Goal: Information Seeking & Learning: Learn about a topic

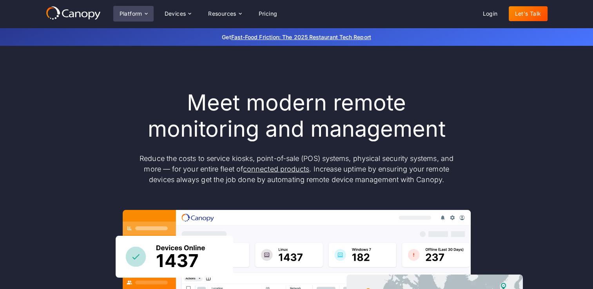
click at [145, 16] on icon at bounding box center [146, 14] width 6 height 6
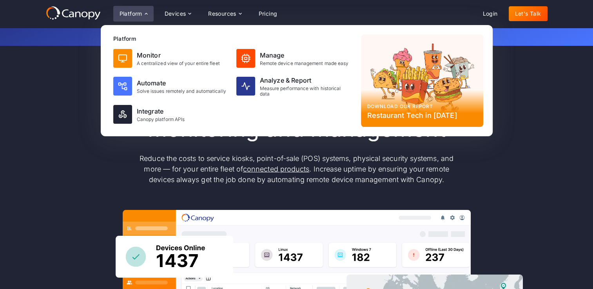
click at [301, 12] on div "Platform Platform Monitor A centralized view of your entire fleet Manage Remote…" at bounding box center [296, 14] width 501 height 16
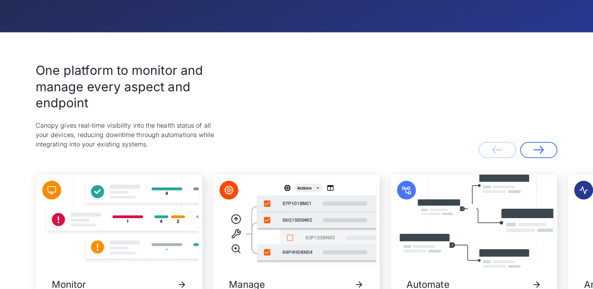
scroll to position [1763, 0]
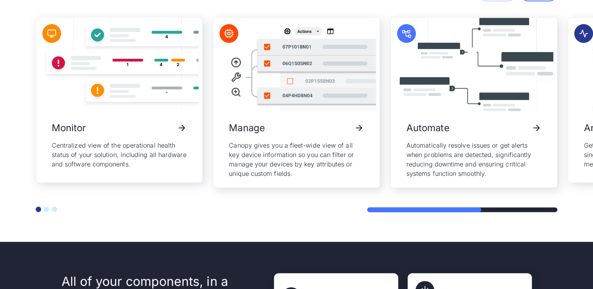
click at [46, 207] on button "Go to slide 2" at bounding box center [45, 209] width 5 height 5
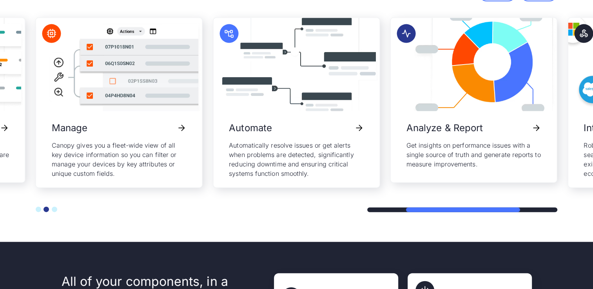
click at [54, 208] on button "Go to slide 3" at bounding box center [54, 209] width 5 height 5
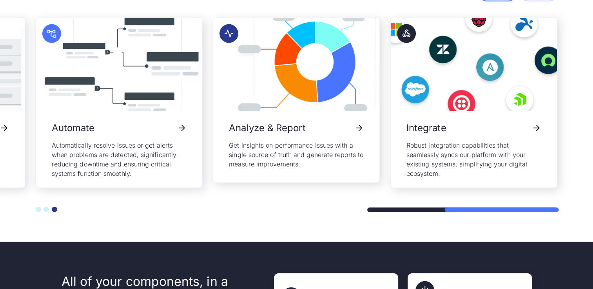
click at [38, 208] on button "Go to slide 1" at bounding box center [38, 209] width 5 height 5
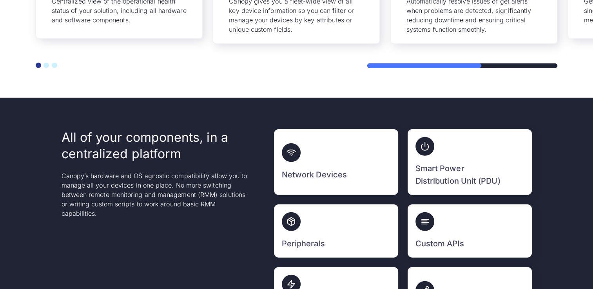
scroll to position [1958, 0]
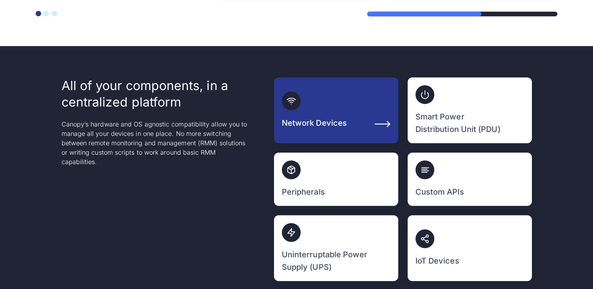
click at [349, 108] on div at bounding box center [336, 101] width 108 height 19
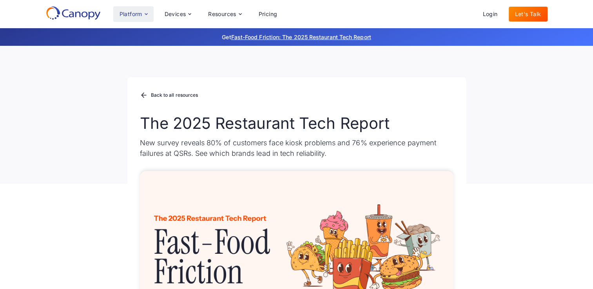
click at [133, 16] on div "Platform" at bounding box center [130, 13] width 23 height 5
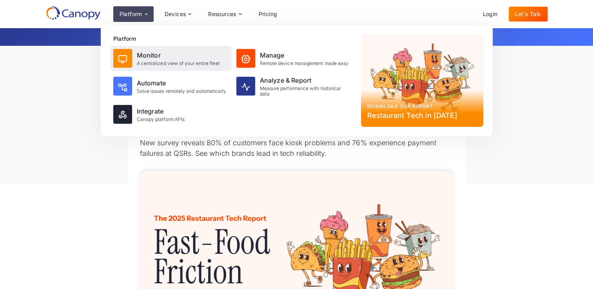
click at [150, 59] on div "Monitor" at bounding box center [178, 55] width 83 height 9
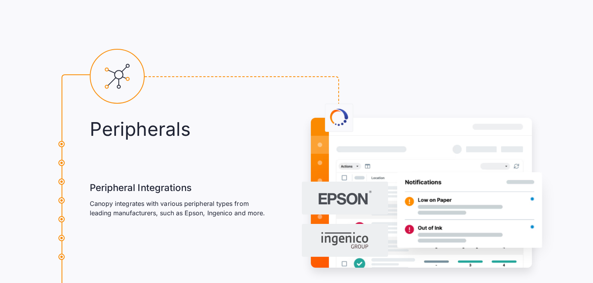
scroll to position [5451, 0]
drag, startPoint x: 210, startPoint y: 211, endPoint x: 235, endPoint y: 212, distance: 25.1
click at [235, 212] on p "Canopy integrates with various peripheral types from leading manufacturers, suc…" at bounding box center [178, 208] width 177 height 19
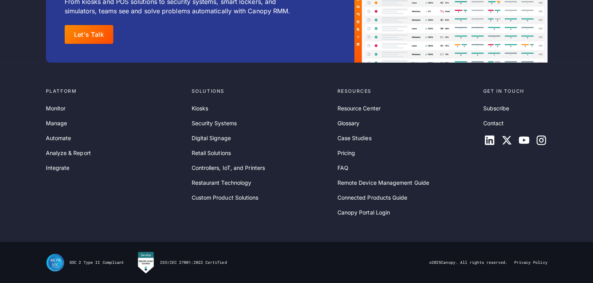
scroll to position [8829, 0]
click at [60, 166] on link "Integrate" at bounding box center [58, 168] width 24 height 9
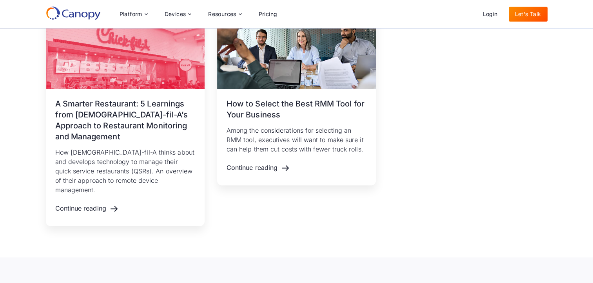
scroll to position [1058, 0]
click at [268, 170] on div "Continue reading" at bounding box center [258, 167] width 51 height 7
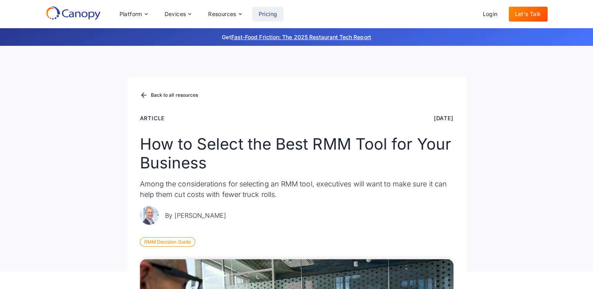
click at [276, 14] on link "Pricing" at bounding box center [267, 14] width 31 height 15
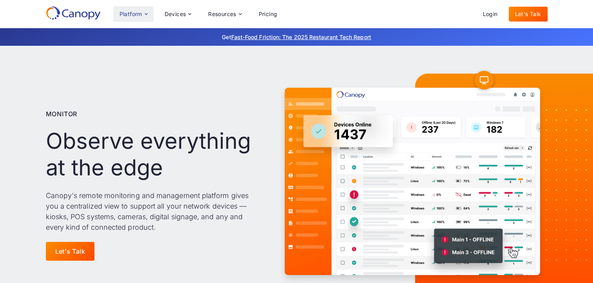
click at [136, 15] on div "Platform" at bounding box center [130, 13] width 23 height 5
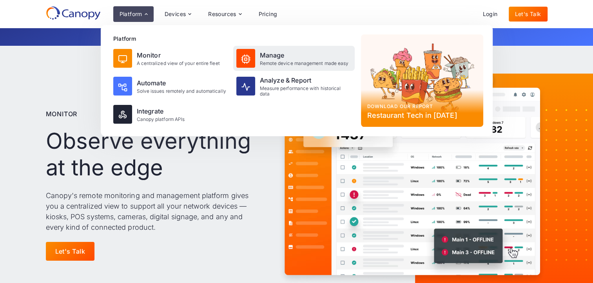
click at [269, 59] on div "Manage" at bounding box center [304, 55] width 89 height 9
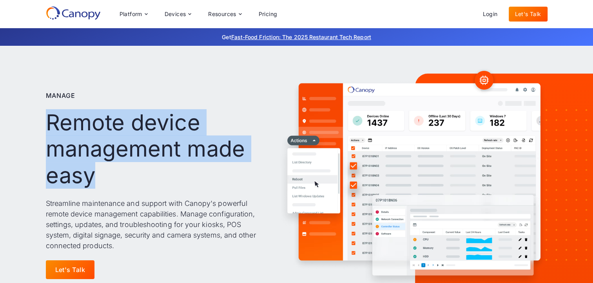
drag, startPoint x: 47, startPoint y: 123, endPoint x: 240, endPoint y: 172, distance: 198.7
click at [240, 172] on h1 "Remote device management made easy" at bounding box center [154, 149] width 216 height 79
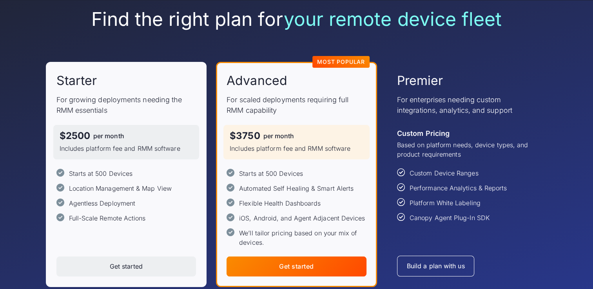
scroll to position [78, 0]
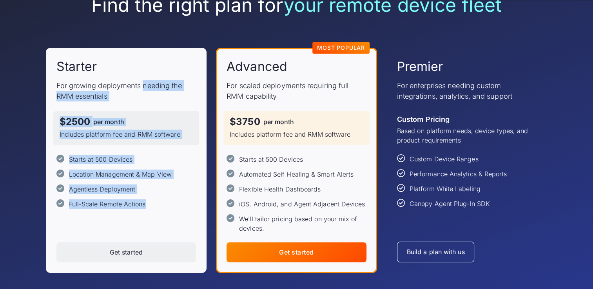
drag, startPoint x: 143, startPoint y: 81, endPoint x: 149, endPoint y: 204, distance: 122.4
click at [149, 204] on div "Starter For growing deployments needing the RMM essentials $2500 per month Incl…" at bounding box center [126, 133] width 140 height 150
drag, startPoint x: 149, startPoint y: 204, endPoint x: 173, endPoint y: 211, distance: 25.0
click at [173, 211] on div "Starter For growing deployments needing the RMM essentials $2500 per month Incl…" at bounding box center [126, 160] width 161 height 225
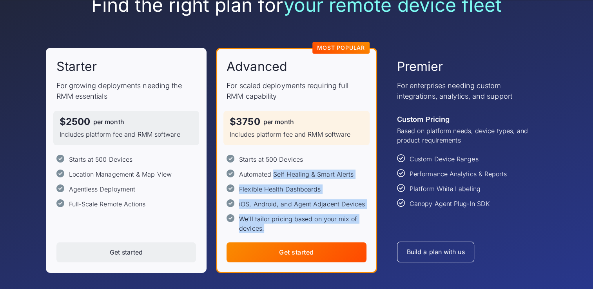
drag, startPoint x: 272, startPoint y: 174, endPoint x: 330, endPoint y: 226, distance: 77.7
click at [330, 226] on div "Starts at 500 Devices Automated Self Healing & Smart Alerts Flexible Health Das…" at bounding box center [296, 194] width 140 height 78
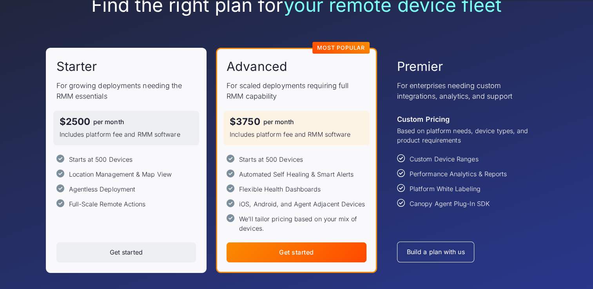
drag, startPoint x: 330, startPoint y: 226, endPoint x: 447, endPoint y: 145, distance: 141.9
click at [447, 145] on div "Custom Pricing Based on platform needs, device types, and product requirements …" at bounding box center [467, 160] width 140 height 98
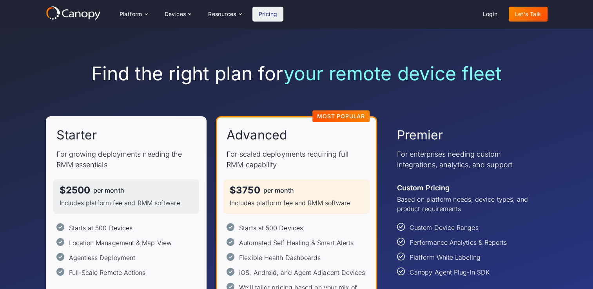
scroll to position [0, 0]
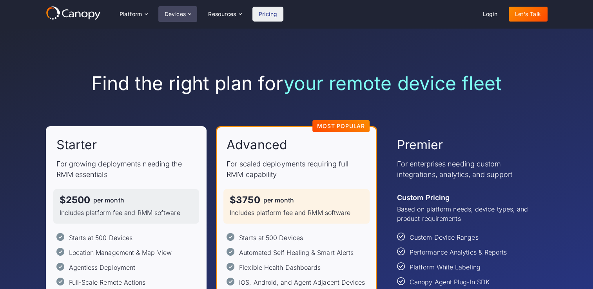
click at [178, 19] on div "Devices" at bounding box center [177, 14] width 39 height 16
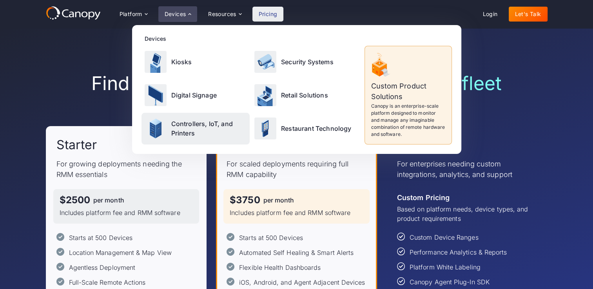
click at [215, 127] on p "Controllers, IoT, and Printers" at bounding box center [209, 128] width 76 height 19
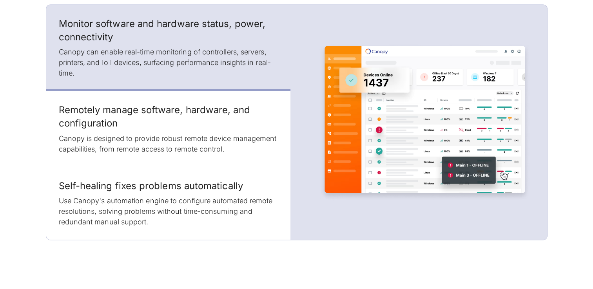
scroll to position [1058, 0]
